Goal: Information Seeking & Learning: Find specific fact

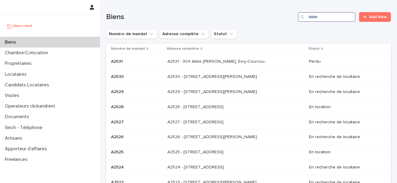
click at [310, 15] on input "Search" at bounding box center [327, 17] width 58 height 10
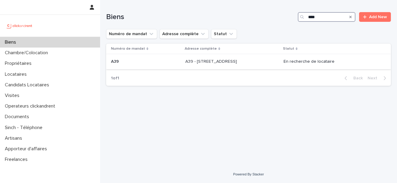
type input "***"
click at [185, 61] on p "A39 - [STREET_ADDRESS]" at bounding box center [211, 61] width 53 height 6
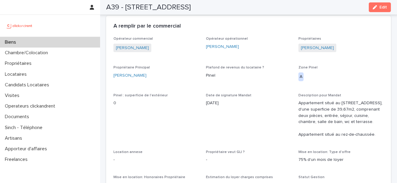
scroll to position [387, 0]
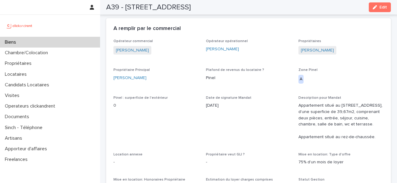
drag, startPoint x: 233, startPoint y: 108, endPoint x: 183, endPoint y: 108, distance: 49.7
click at [246, 129] on span "Date de signature Mandat [DATE]" at bounding box center [248, 120] width 85 height 49
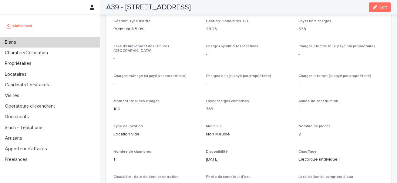
scroll to position [579, 0]
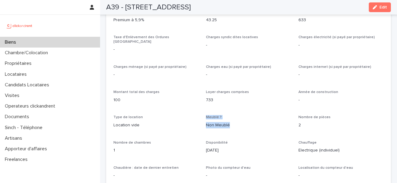
drag, startPoint x: 238, startPoint y: 129, endPoint x: 191, endPoint y: 129, distance: 46.7
click at [191, 129] on div "Opérateur commercial [PERSON_NAME] Opérateur opérationnel [PERSON_NAME] Proprié…" at bounding box center [248, 89] width 270 height 487
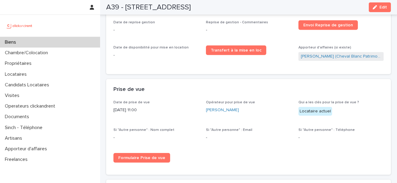
scroll to position [784, 0]
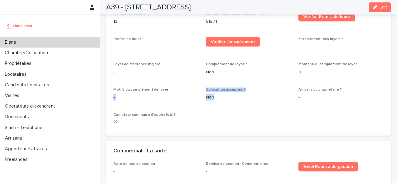
drag, startPoint x: 223, startPoint y: 106, endPoint x: 189, endPoint y: 91, distance: 37.4
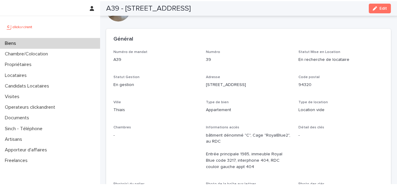
scroll to position [0, 0]
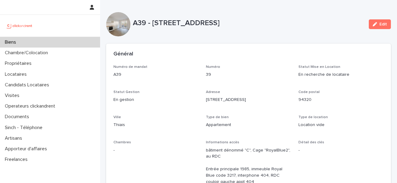
click at [328, 183] on html "Biens Chambre/Colocation Propriétaires Locataires Candidats Locataires Visites …" at bounding box center [198, 91] width 397 height 183
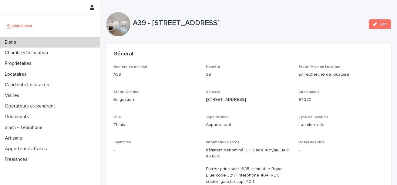
scroll to position [15, 0]
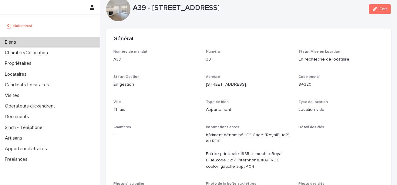
click at [218, 86] on p "[STREET_ADDRESS]" at bounding box center [248, 85] width 85 height 6
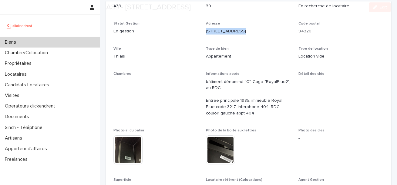
scroll to position [85, 0]
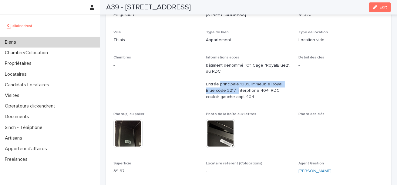
drag, startPoint x: 219, startPoint y: 83, endPoint x: 232, endPoint y: 92, distance: 15.6
click at [232, 92] on p "bâtiment dénommé "C", Cage "RoyalBlue2", au RDC Entrée principale 1985, immeubl…" at bounding box center [248, 81] width 85 height 38
drag, startPoint x: 244, startPoint y: 99, endPoint x: 188, endPoint y: 74, distance: 60.8
click at [188, 74] on div "Numéro de mandat A39 Numéro 39 Statut Mise en Location En recherche de locatair…" at bounding box center [248, 80] width 270 height 200
click at [237, 89] on p "bâtiment dénommé "C", Cage "RoyalBlue2", au RDC Entrée principale 1985, immeubl…" at bounding box center [248, 81] width 85 height 38
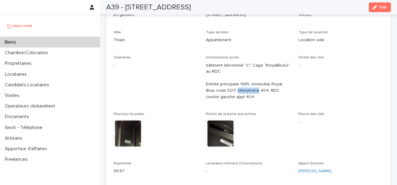
click at [237, 89] on p "bâtiment dénommé "C", Cage "RoyalBlue2", au RDC Entrée principale 1985, immeubl…" at bounding box center [248, 81] width 85 height 38
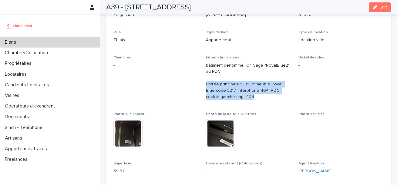
click at [237, 89] on p "bâtiment dénommé "C", Cage "RoyalBlue2", au RDC Entrée principale 1985, immeubl…" at bounding box center [248, 81] width 85 height 38
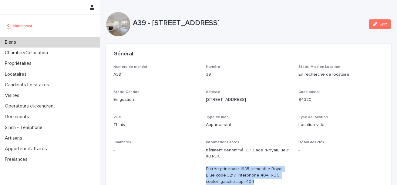
drag, startPoint x: 133, startPoint y: 21, endPoint x: 275, endPoint y: 19, distance: 141.9
click at [275, 19] on p "A39 - [STREET_ADDRESS]" at bounding box center [248, 23] width 231 height 9
copy p "A39 - [STREET_ADDRESS]"
click at [266, 22] on p "A39 - [STREET_ADDRESS]" at bounding box center [248, 23] width 231 height 9
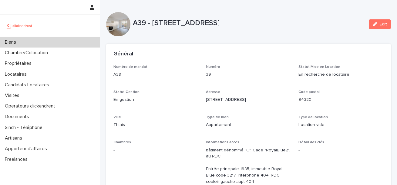
click at [266, 22] on p "A39 - [STREET_ADDRESS]" at bounding box center [248, 23] width 231 height 9
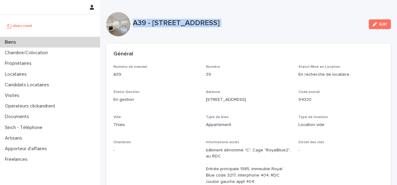
click at [266, 22] on p "A39 - [STREET_ADDRESS]" at bounding box center [248, 23] width 231 height 9
click at [72, 41] on div "Biens" at bounding box center [50, 42] width 100 height 11
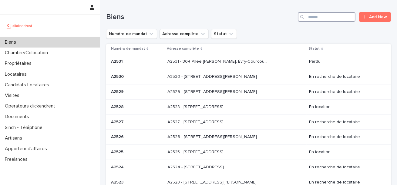
click at [314, 19] on input "Search" at bounding box center [327, 17] width 58 height 10
